Goal: Contribute content

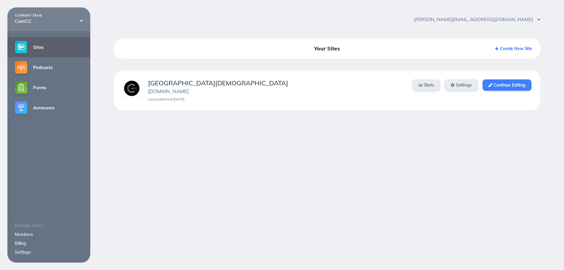
click at [496, 89] on link "Continue Editing" at bounding box center [506, 84] width 49 height 11
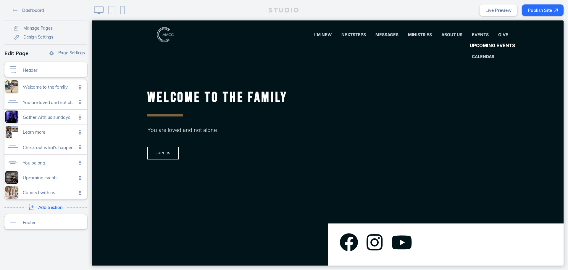
click at [478, 42] on link "Upcoming Events" at bounding box center [493, 46] width 56 height 12
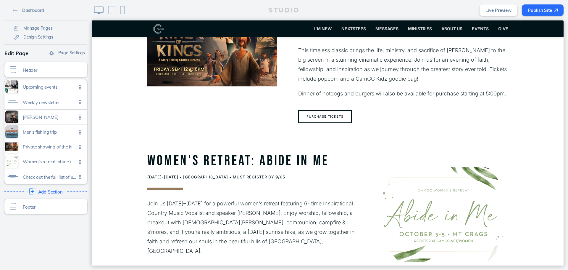
scroll to position [740, 0]
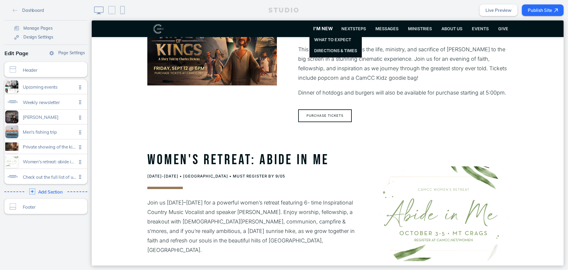
click at [314, 26] on span "I'm New" at bounding box center [323, 29] width 20 height 6
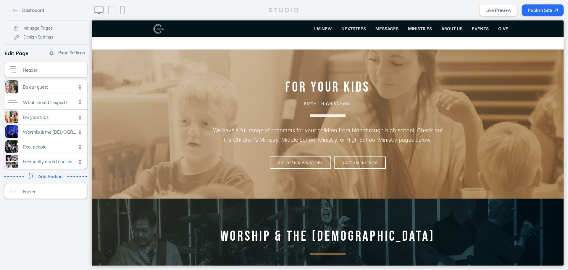
scroll to position [296, 0]
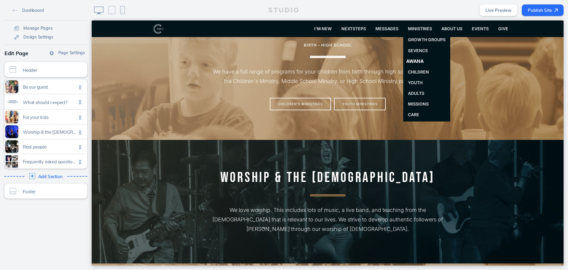
click at [415, 61] on span "Awana" at bounding box center [414, 61] width 17 height 6
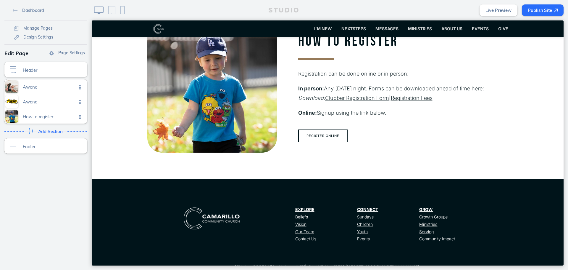
scroll to position [326, 0]
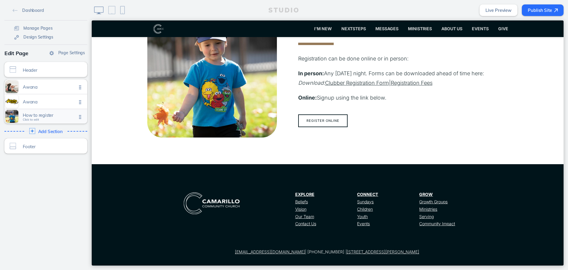
click at [51, 112] on div "How to register Click to edit" at bounding box center [45, 116] width 83 height 15
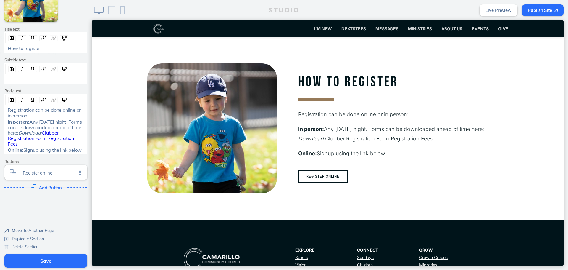
scroll to position [270, 0]
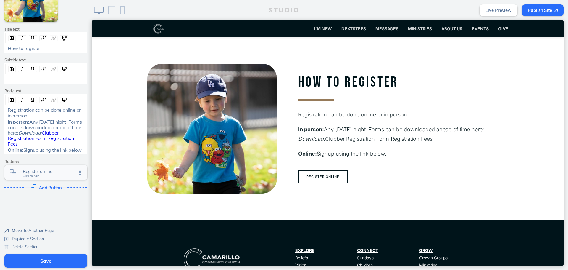
click at [47, 172] on span "Register online" at bounding box center [50, 171] width 54 height 5
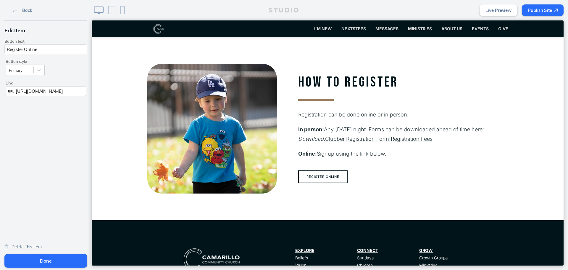
click at [53, 89] on span "[URL][DOMAIN_NAME]" at bounding box center [39, 91] width 47 height 6
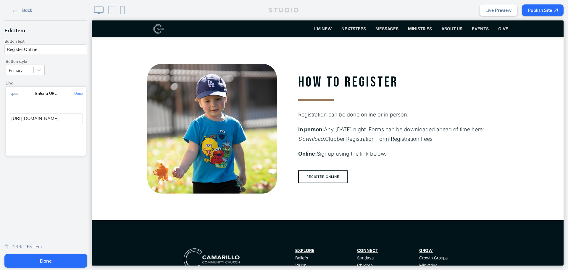
click at [67, 122] on input "[URL][DOMAIN_NAME]" at bounding box center [46, 118] width 74 height 10
paste input "[URL][DOMAIN_NAME]"
type input "[URL][DOMAIN_NAME]"
click at [74, 94] on button "Done" at bounding box center [78, 93] width 15 height 13
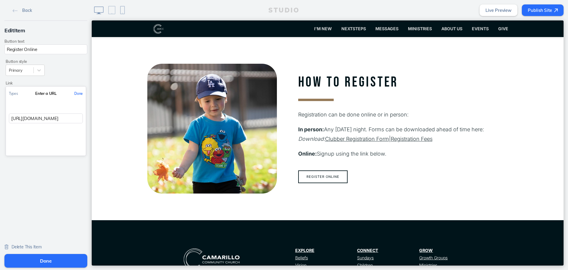
scroll to position [0, 0]
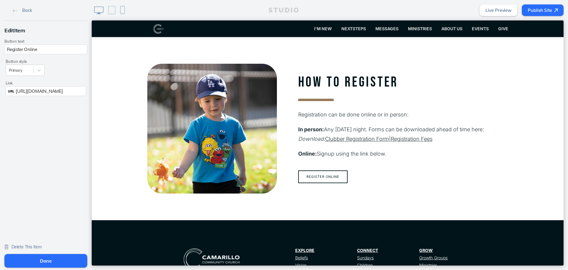
click at [56, 252] on div "Done" at bounding box center [46, 261] width 92 height 18
click at [55, 256] on button "Done" at bounding box center [45, 261] width 83 height 14
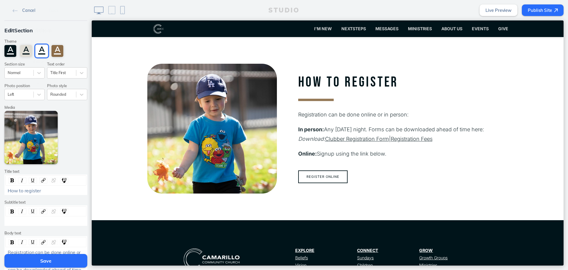
click at [55, 256] on button "Save" at bounding box center [45, 261] width 83 height 14
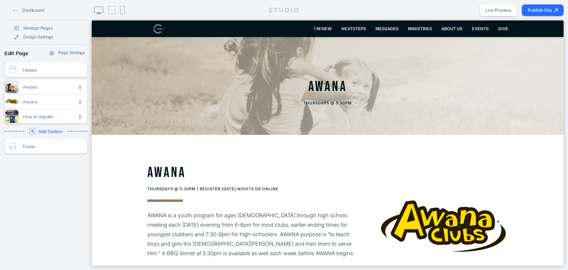
scroll to position [59, 0]
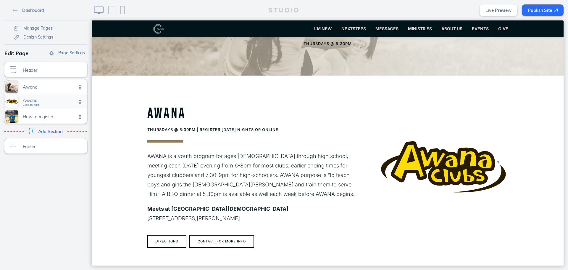
click at [48, 105] on div "Awana Click to edit" at bounding box center [45, 101] width 83 height 15
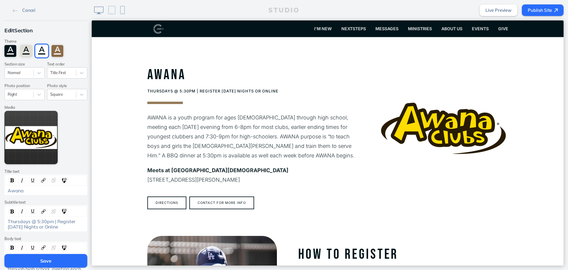
scroll to position [30, 0]
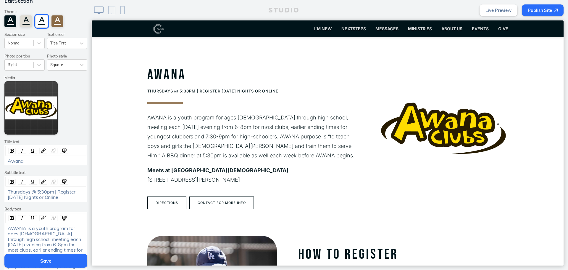
click at [8, 227] on span "AWANA is a youth program for ages [DEMOGRAPHIC_DATA] through high school, meeti…" at bounding box center [46, 260] width 77 height 71
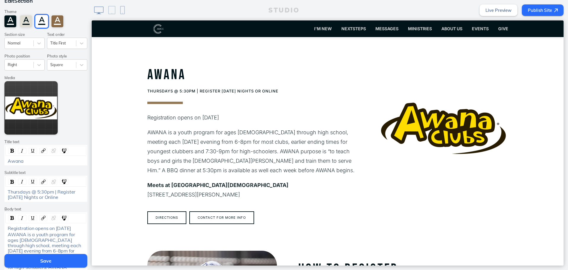
drag, startPoint x: 74, startPoint y: 227, endPoint x: -31, endPoint y: 227, distance: 105.7
click at [0, 227] on html "Cancel Edit Section Theme A A A A Section size Normal Text order Title First Ph…" at bounding box center [284, 135] width 568 height 270
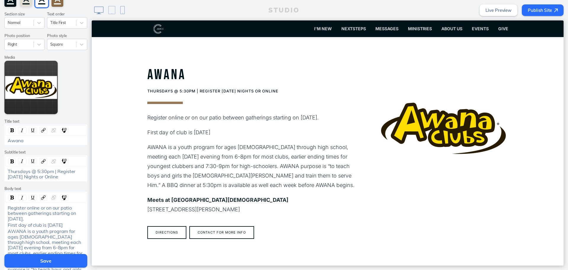
scroll to position [59, 0]
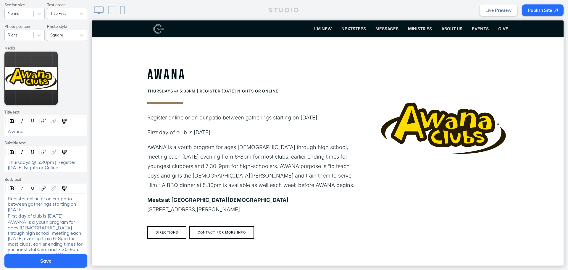
click at [8, 217] on span "First day of club is [DATE]" at bounding box center [35, 216] width 55 height 6
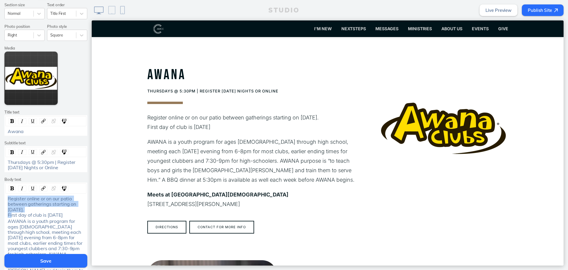
drag, startPoint x: 29, startPoint y: 211, endPoint x: -3, endPoint y: 195, distance: 36.4
click at [0, 195] on html "Cancel Edit Section Theme A A A A Section size Normal Text order Title First Ph…" at bounding box center [284, 135] width 568 height 270
drag, startPoint x: 71, startPoint y: 215, endPoint x: -5, endPoint y: 193, distance: 79.9
click at [0, 193] on html "Cancel Edit Section Theme A A A A Section size Normal Text order Title First Ph…" at bounding box center [284, 135] width 568 height 270
drag, startPoint x: 81, startPoint y: 215, endPoint x: -19, endPoint y: 193, distance: 102.3
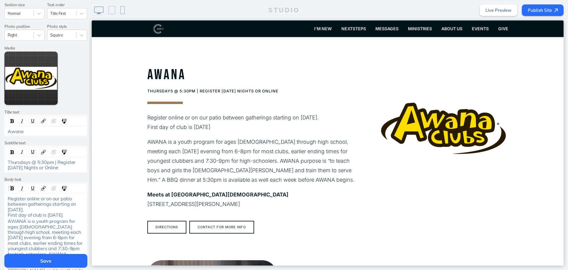
click at [0, 193] on html "Cancel Edit Section Theme A A A A Section size Normal Text order Title First Ph…" at bounding box center [284, 135] width 568 height 270
click at [10, 186] on img "rdw-inline-control" at bounding box center [12, 188] width 4 height 4
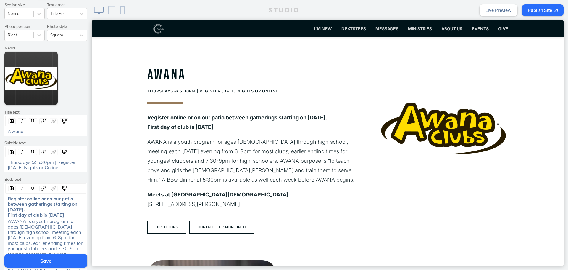
click at [6, 198] on div "Register online or on our patio between gatherings starting on [DATE]. First da…" at bounding box center [46, 207] width 81 height 22
click at [8, 215] on span "• Register online or on our patio between gatherings starting on [DATE]. First …" at bounding box center [43, 206] width 71 height 22
drag, startPoint x: 28, startPoint y: 208, endPoint x: 19, endPoint y: 198, distance: 13.5
click at [19, 198] on div "• Register online or on our patio between gatherings starting on [DATE]. • Firs…" at bounding box center [46, 207] width 77 height 22
click at [70, 261] on button "Save" at bounding box center [45, 261] width 83 height 14
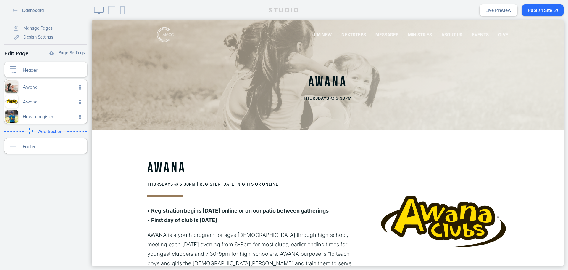
scroll to position [0, 0]
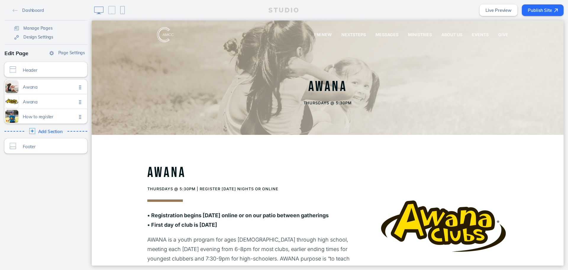
click at [545, 13] on button "Publish Site" at bounding box center [543, 10] width 42 height 12
